Goal: Transaction & Acquisition: Purchase product/service

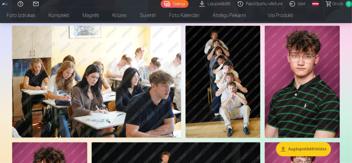
scroll to position [479, 0]
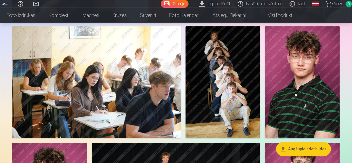
click at [260, 106] on img at bounding box center [222, 82] width 75 height 112
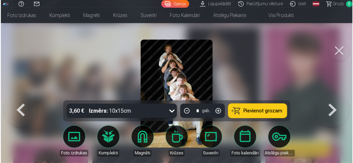
scroll to position [480, 0]
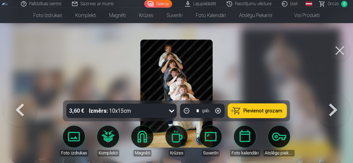
click at [267, 106] on button "Pievienot grozam" at bounding box center [257, 111] width 59 height 14
click at [345, 48] on button at bounding box center [340, 51] width 22 height 22
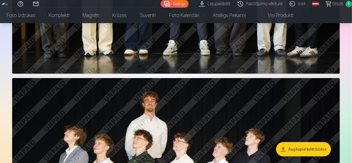
scroll to position [1045, 0]
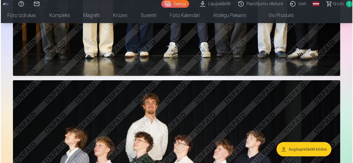
scroll to position [1048, 0]
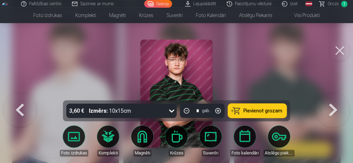
click at [276, 110] on span "Pievienot grozam" at bounding box center [262, 111] width 39 height 5
click at [338, 54] on button at bounding box center [340, 51] width 22 height 22
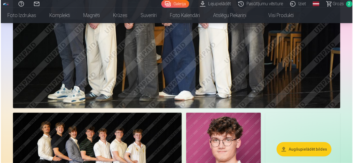
scroll to position [1236, 0]
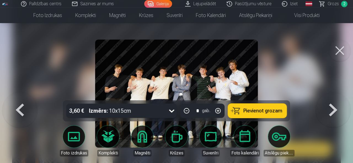
click at [241, 109] on button "Pievienot grozam" at bounding box center [257, 111] width 59 height 14
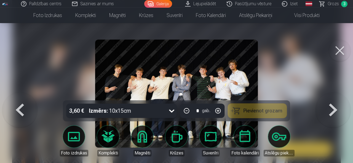
click at [340, 50] on button at bounding box center [340, 51] width 22 height 22
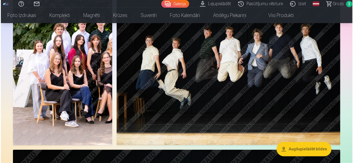
scroll to position [1468, 0]
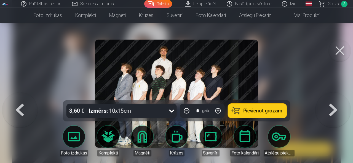
click at [258, 117] on button "Pievienot grozam" at bounding box center [257, 111] width 59 height 14
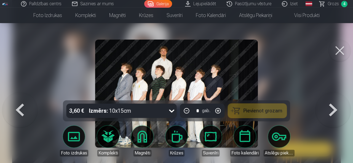
click at [339, 46] on button at bounding box center [340, 51] width 22 height 22
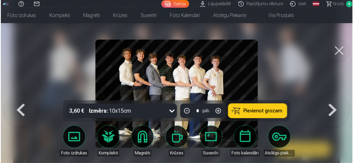
scroll to position [1645, 0]
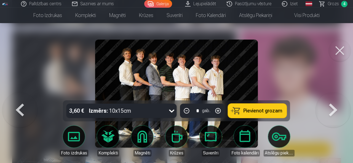
click at [262, 114] on span "Pievienot grozam" at bounding box center [262, 111] width 39 height 5
click at [340, 55] on button at bounding box center [340, 51] width 22 height 22
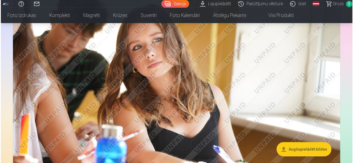
scroll to position [2083, 0]
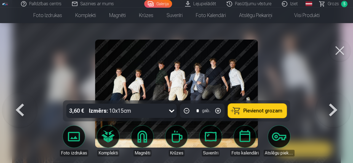
click at [257, 105] on button "Pievienot grozam" at bounding box center [257, 111] width 59 height 14
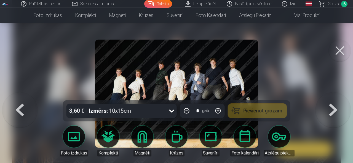
click at [344, 42] on button at bounding box center [340, 51] width 22 height 22
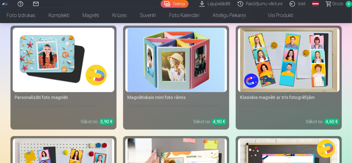
scroll to position [2942, 0]
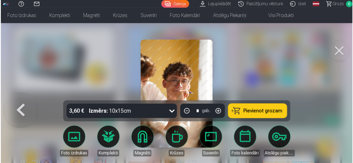
scroll to position [2953, 0]
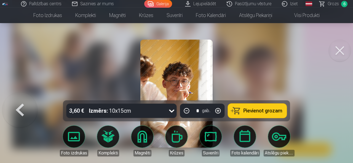
click at [171, 111] on icon at bounding box center [171, 111] width 9 height 9
click at [172, 109] on icon at bounding box center [171, 111] width 9 height 9
click at [258, 107] on button "Pievienot grozam" at bounding box center [257, 111] width 59 height 14
click at [335, 53] on button at bounding box center [340, 51] width 22 height 22
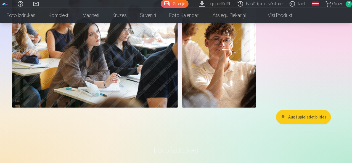
scroll to position [2295, 0]
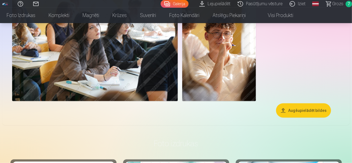
click at [345, 3] on span "7" at bounding box center [348, 4] width 6 height 6
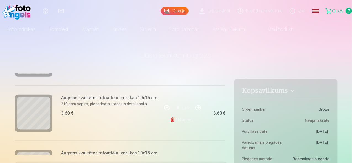
scroll to position [374, 0]
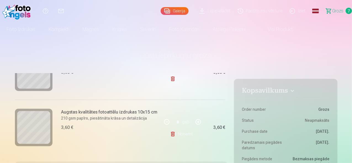
click at [299, 31] on link "Visi produkti" at bounding box center [275, 29] width 47 height 15
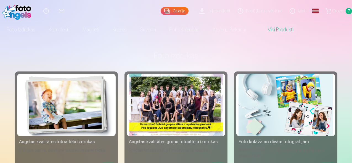
click at [160, 10] on link "Galerija" at bounding box center [174, 11] width 28 height 8
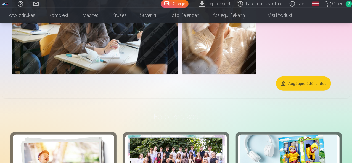
scroll to position [2311, 0]
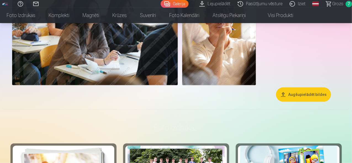
click at [335, 5] on span "Grozs" at bounding box center [337, 4] width 11 height 7
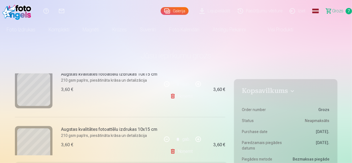
scroll to position [374, 0]
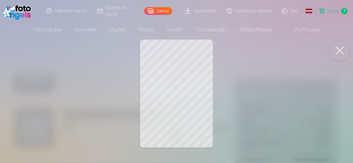
click at [331, 51] on button at bounding box center [340, 51] width 22 height 22
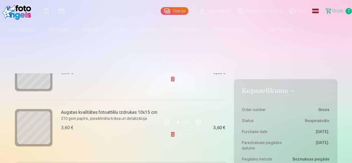
click at [345, 11] on span "7" at bounding box center [348, 11] width 6 height 6
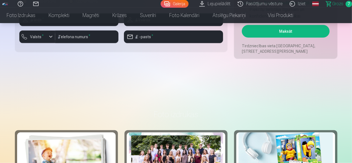
scroll to position [0, 0]
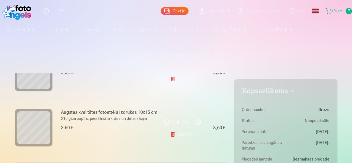
click at [160, 8] on link "Galerija" at bounding box center [174, 11] width 28 height 8
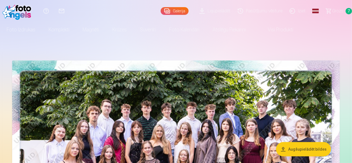
click at [345, 8] on span "7" at bounding box center [348, 11] width 6 height 6
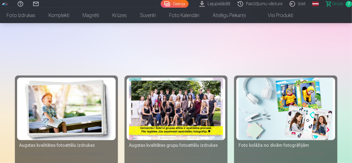
scroll to position [333, 0]
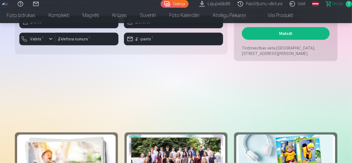
click at [345, 3] on span "7" at bounding box center [348, 4] width 6 height 6
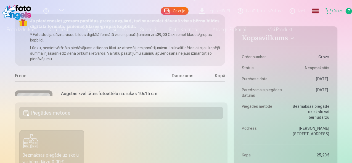
scroll to position [0, 0]
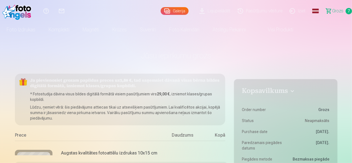
click at [160, 11] on link "Galerija" at bounding box center [174, 11] width 28 height 8
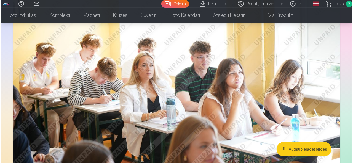
scroll to position [302, 0]
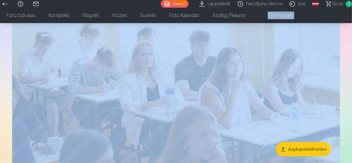
drag, startPoint x: 351, startPoint y: 16, endPoint x: 352, endPoint y: 7, distance: 9.1
drag, startPoint x: 220, startPoint y: 150, endPoint x: 156, endPoint y: 100, distance: 80.7
click at [156, 100] on img at bounding box center [175, 90] width 327 height 218
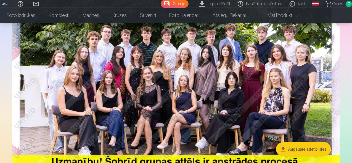
scroll to position [74, 0]
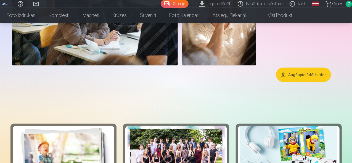
scroll to position [2331, 0]
